Goal: Information Seeking & Learning: Check status

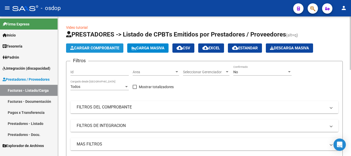
click at [97, 46] on button "Cargar Comprobante" at bounding box center [94, 48] width 57 height 9
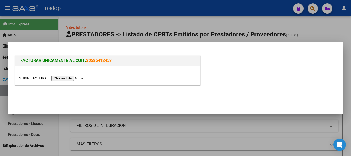
click at [71, 78] on input "file" at bounding box center [51, 78] width 65 height 5
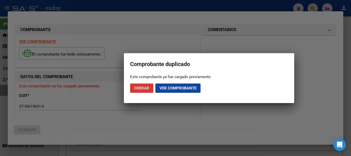
click at [167, 87] on span "Ver comprobante" at bounding box center [177, 88] width 37 height 5
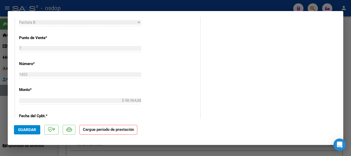
scroll to position [129, 0]
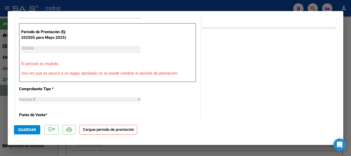
drag, startPoint x: 21, startPoint y: 63, endPoint x: 59, endPoint y: 66, distance: 38.8
click at [59, 66] on div "Período de Prestación (Ej: 202505 para [DATE]) 202506 Ingrese el Período de Pre…" at bounding box center [107, 52] width 177 height 59
click at [40, 45] on div "202506 Ingrese el Período de Prestación como indica el ejemplo" at bounding box center [80, 49] width 119 height 8
click at [40, 51] on div "202506 Ingrese el Período de Prestación como indica el ejemplo" at bounding box center [80, 49] width 119 height 8
click at [39, 48] on input "202506" at bounding box center [80, 48] width 119 height 5
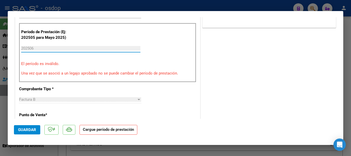
click at [39, 47] on input "202506" at bounding box center [80, 48] width 119 height 5
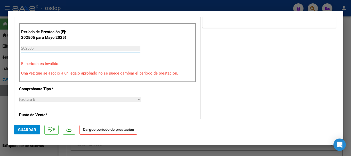
click at [39, 47] on input "202506" at bounding box center [80, 48] width 119 height 5
drag, startPoint x: 29, startPoint y: 71, endPoint x: 214, endPoint y: 79, distance: 185.5
click at [214, 79] on div "COMPROBANTE VER COMPROBANTE ESTADO: Recibida. En proceso de confirmacion/acepta…" at bounding box center [175, 132] width 323 height 476
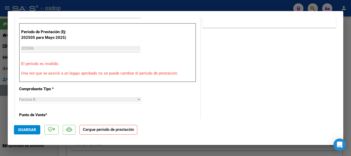
click at [213, 85] on div "COMENTARIOS Comentarios De la Obra Social: Comentarios de la Obra Social (no vi…" at bounding box center [269, 132] width 136 height 476
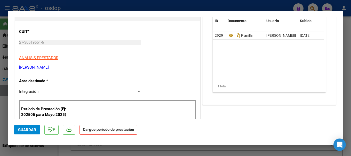
scroll to position [0, 0]
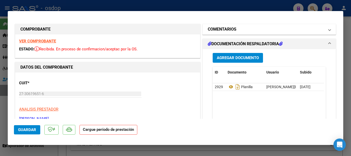
click at [232, 29] on h1 "COMENTARIOS" at bounding box center [222, 29] width 29 height 6
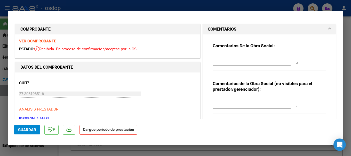
click at [232, 29] on h1 "COMENTARIOS" at bounding box center [222, 29] width 29 height 6
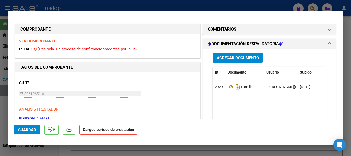
click at [218, 2] on div at bounding box center [175, 78] width 351 height 156
type input "$ 0,00"
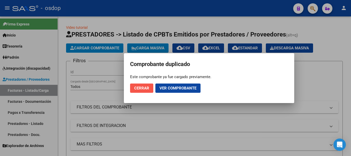
click at [135, 91] on button "Cerrar" at bounding box center [141, 88] width 23 height 9
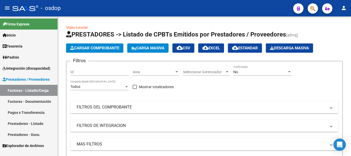
click at [41, 66] on span "Integración (discapacidad)" at bounding box center [27, 69] width 48 height 6
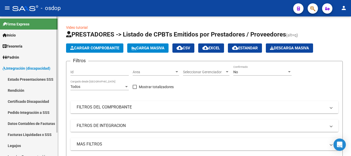
click at [14, 35] on span "Inicio" at bounding box center [9, 35] width 13 height 6
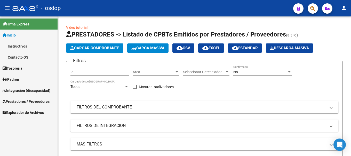
click at [19, 102] on span "Prestadores / Proveedores" at bounding box center [26, 102] width 47 height 6
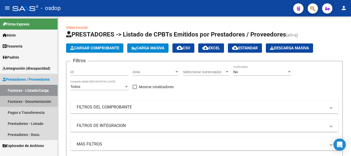
click at [23, 100] on link "Facturas - Documentación" at bounding box center [28, 101] width 57 height 11
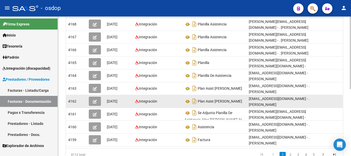
scroll to position [129, 0]
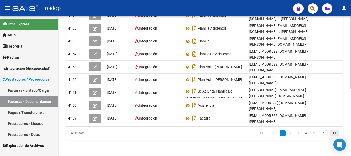
click at [333, 133] on icon "go to last page" at bounding box center [334, 134] width 7 height 6
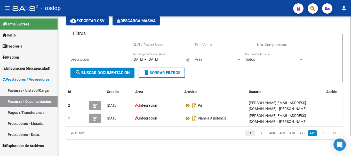
click at [249, 133] on icon "go to first page" at bounding box center [249, 134] width 7 height 6
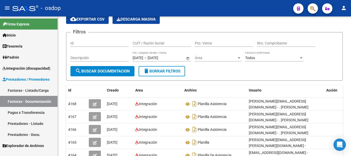
click at [35, 112] on link "Pagos x Transferencia" at bounding box center [28, 112] width 57 height 11
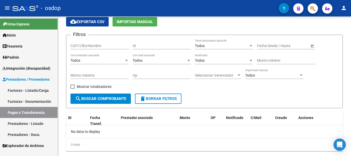
scroll to position [23, 0]
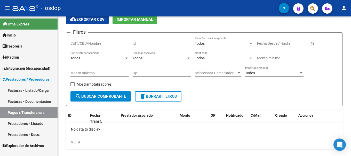
click at [32, 90] on link "Facturas - Listado/Carga" at bounding box center [28, 90] width 57 height 11
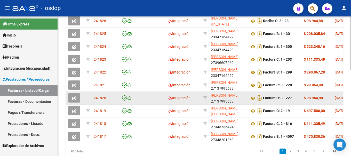
scroll to position [226, 0]
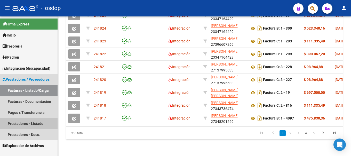
click at [34, 123] on link "Prestadores - Listado" at bounding box center [28, 123] width 57 height 11
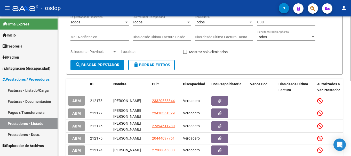
scroll to position [162, 0]
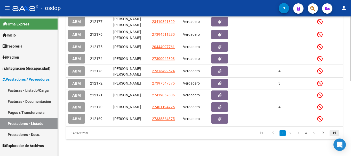
click at [332, 133] on icon "go to last page" at bounding box center [334, 134] width 7 height 6
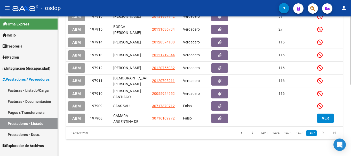
scroll to position [147, 0]
click at [244, 132] on icon "go to first page" at bounding box center [240, 134] width 7 height 6
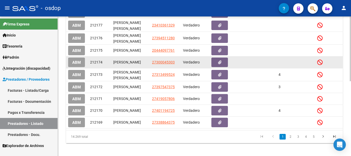
scroll to position [70, 0]
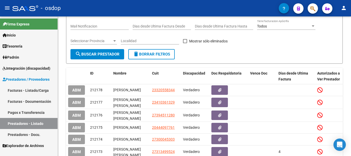
click at [27, 113] on link "Pagos x Transferencia" at bounding box center [28, 112] width 57 height 11
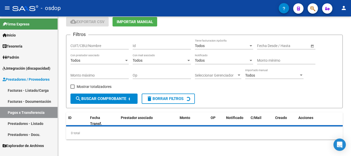
scroll to position [32, 0]
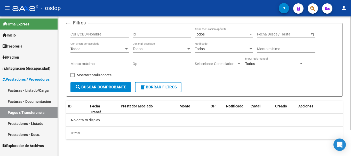
click at [92, 87] on span "search Buscar Comprobante" at bounding box center [100, 87] width 51 height 5
click at [32, 98] on link "Facturas - Documentación" at bounding box center [28, 101] width 57 height 11
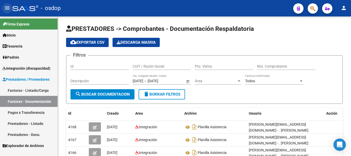
click at [7, 9] on mat-icon "menu" at bounding box center [7, 8] width 6 height 6
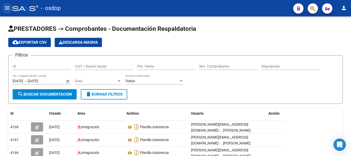
click at [7, 9] on mat-icon "menu" at bounding box center [7, 8] width 6 height 6
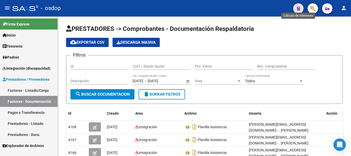
click at [298, 10] on icon "button" at bounding box center [298, 9] width 3 height 4
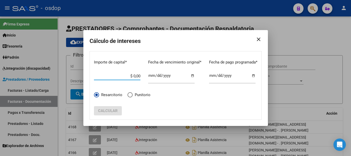
click at [259, 37] on mat-icon "close" at bounding box center [256, 39] width 10 height 14
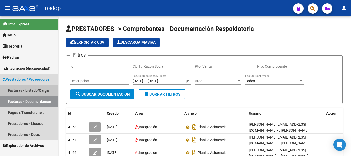
click at [27, 90] on link "Facturas - Listado/Carga" at bounding box center [28, 90] width 57 height 11
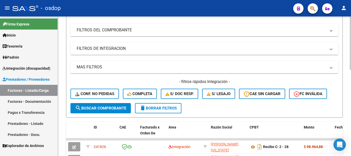
scroll to position [103, 0]
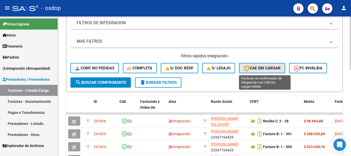
click at [265, 67] on span "CAE SIN CARGAR" at bounding box center [261, 68] width 37 height 5
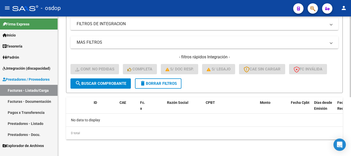
scroll to position [102, 0]
click at [87, 86] on span "search Buscar Comprobante" at bounding box center [100, 83] width 51 height 5
click at [331, 42] on span at bounding box center [331, 43] width 2 height 6
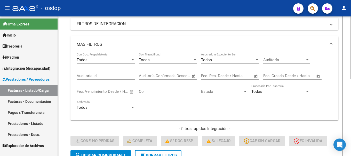
click at [331, 42] on span at bounding box center [331, 45] width 2 height 6
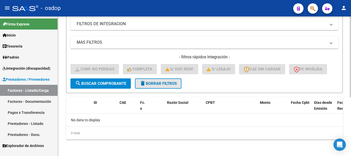
click at [162, 82] on span "delete Borrar Filtros" at bounding box center [157, 83] width 37 height 5
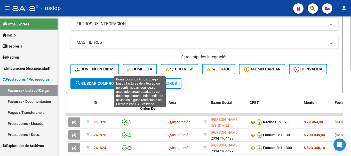
click at [147, 68] on span "Completa" at bounding box center [139, 69] width 25 height 5
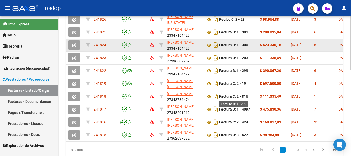
scroll to position [226, 0]
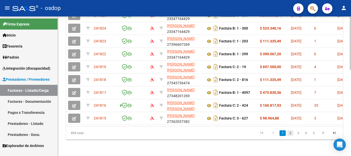
click at [293, 133] on link "2" at bounding box center [290, 134] width 6 height 6
click at [297, 134] on link "3" at bounding box center [298, 134] width 6 height 6
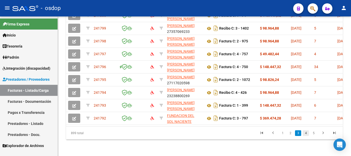
click at [308, 134] on link "4" at bounding box center [305, 134] width 6 height 6
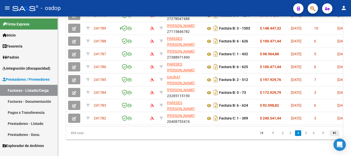
click at [334, 133] on icon "go to last page" at bounding box center [334, 134] width 7 height 6
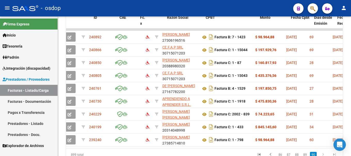
scroll to position [0, 0]
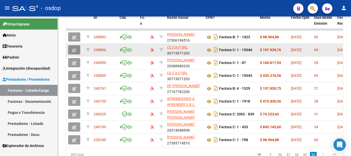
click at [75, 48] on span "button" at bounding box center [74, 50] width 4 height 5
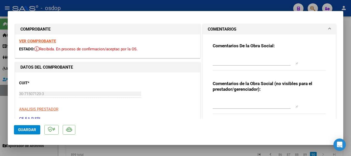
click at [184, 5] on div at bounding box center [175, 78] width 351 height 156
type input "$ 0,00"
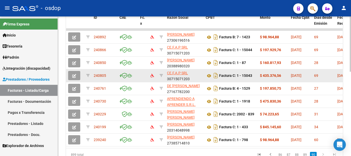
click at [75, 76] on icon "button" at bounding box center [74, 76] width 4 height 4
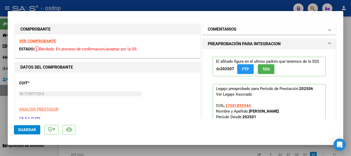
click at [268, 30] on mat-panel-title "COMENTARIOS" at bounding box center [266, 29] width 117 height 6
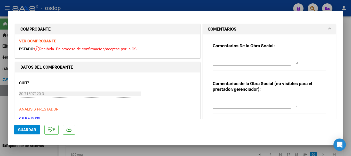
click at [265, 29] on mat-panel-title "COMENTARIOS" at bounding box center [266, 29] width 117 height 6
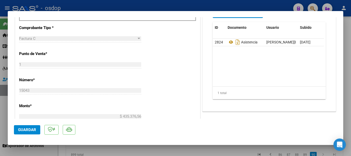
scroll to position [232, 0]
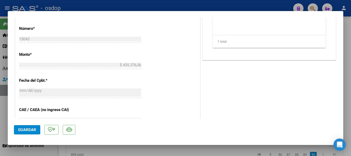
click at [6, 43] on div at bounding box center [175, 78] width 351 height 156
type input "$ 0,00"
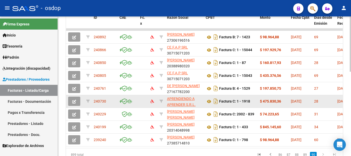
scroll to position [213, 0]
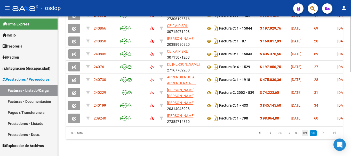
click at [305, 134] on link "89" at bounding box center [304, 134] width 7 height 6
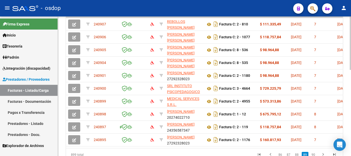
scroll to position [226, 0]
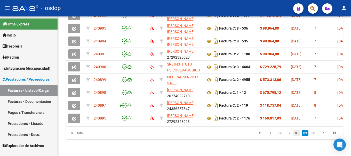
click at [299, 133] on link "88" at bounding box center [296, 134] width 7 height 6
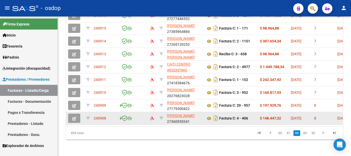
click at [73, 117] on icon "button" at bounding box center [74, 119] width 4 height 4
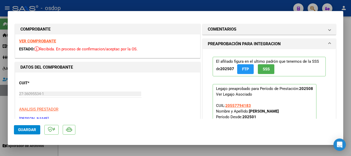
click at [0, 58] on div at bounding box center [175, 78] width 351 height 156
type input "$ 0,00"
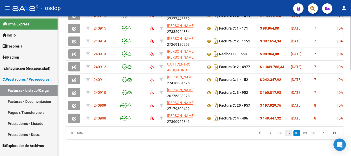
click at [288, 133] on link "87" at bounding box center [288, 134] width 7 height 6
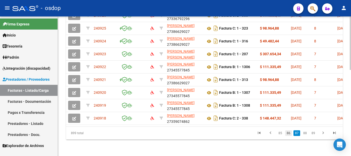
click at [286, 134] on link "86" at bounding box center [288, 134] width 7 height 6
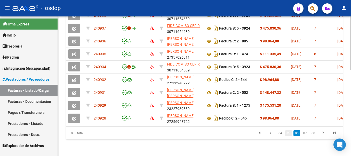
click at [288, 131] on link "85" at bounding box center [288, 134] width 7 height 6
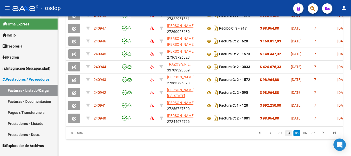
click at [287, 133] on link "84" at bounding box center [288, 134] width 7 height 6
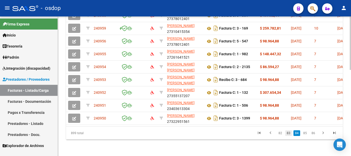
click at [287, 132] on link "83" at bounding box center [288, 134] width 7 height 6
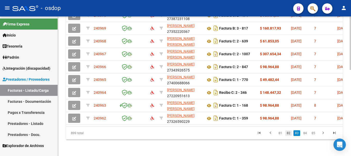
click at [287, 133] on link "82" at bounding box center [288, 134] width 7 height 6
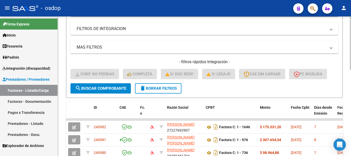
scroll to position [20, 0]
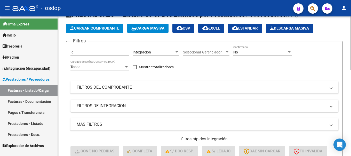
click at [156, 88] on mat-panel-title "FILTROS DEL COMPROBANTE" at bounding box center [201, 88] width 249 height 6
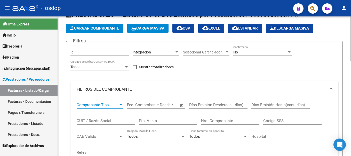
click at [114, 106] on span "Comprobante Tipo" at bounding box center [98, 105] width 42 height 5
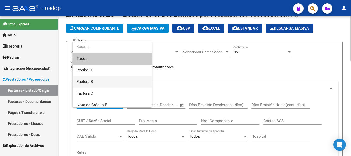
drag, startPoint x: 104, startPoint y: 81, endPoint x: 108, endPoint y: 80, distance: 3.5
click at [105, 81] on span "Factura B" at bounding box center [112, 82] width 71 height 12
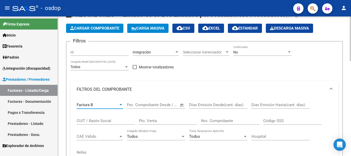
scroll to position [46, 0]
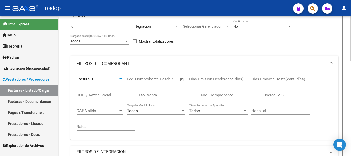
click at [103, 95] on input "CUIT / Razón Social" at bounding box center [106, 95] width 58 height 5
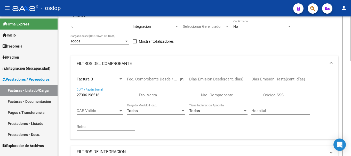
type input "27306196516"
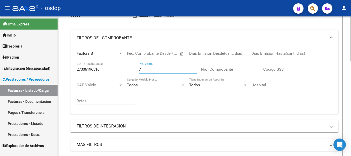
type input "7"
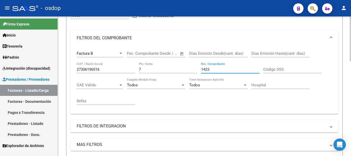
scroll to position [123, 0]
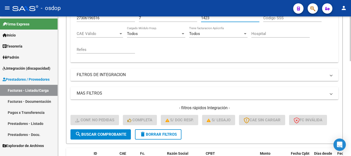
type input "1423"
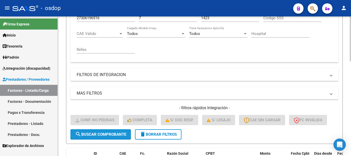
click at [114, 135] on span "search Buscar Comprobante" at bounding box center [100, 135] width 51 height 5
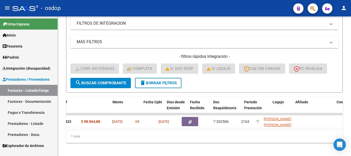
scroll to position [0, 0]
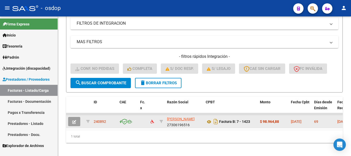
click at [76, 123] on button "button" at bounding box center [74, 121] width 12 height 9
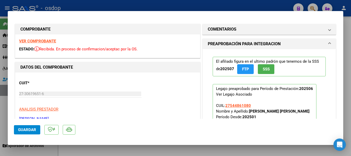
type input "$ 0,00"
